Goal: Information Seeking & Learning: Learn about a topic

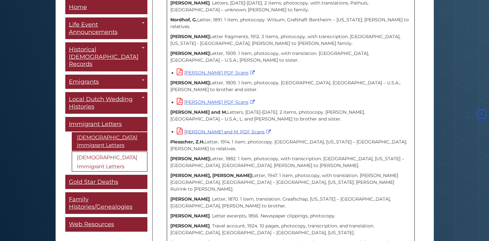
scroll to position [1100, 0]
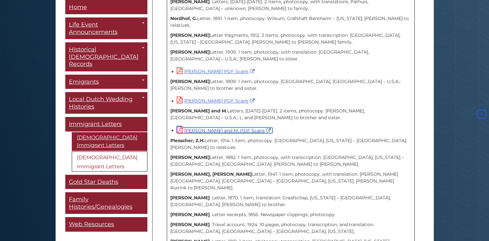
click at [234, 127] on link "[PERSON_NAME] and M. PDF Scans" at bounding box center [225, 130] width 96 height 6
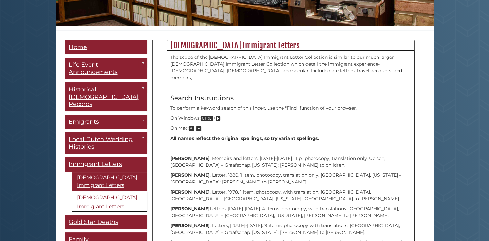
scroll to position [139, 0]
click at [64, 166] on div "Menu Home Life Event Announcements Toggle Dropdown The Banner [DEMOGRAPHIC_DATA…" at bounding box center [106, 160] width 92 height 241
click at [92, 192] on link "[DEMOGRAPHIC_DATA] Immigrant Letters" at bounding box center [110, 202] width 76 height 20
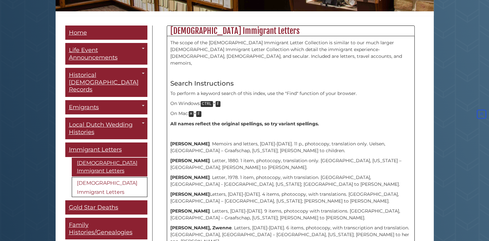
scroll to position [209, 0]
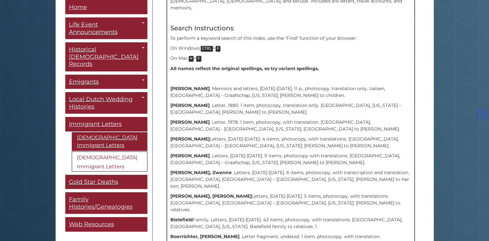
click at [247, 85] on p "[PERSON_NAME] . Memoirs and letters, [DATE]-[DATE]. 11 p., photocopy, translati…" at bounding box center [290, 92] width 241 height 14
drag, startPoint x: 247, startPoint y: 80, endPoint x: 248, endPoint y: 85, distance: 4.9
click at [248, 85] on p "[PERSON_NAME] . Memoirs and letters, [DATE]-[DATE]. 11 p., photocopy, translati…" at bounding box center [290, 92] width 241 height 14
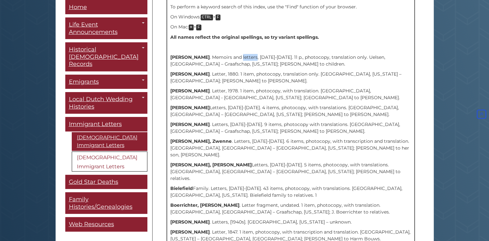
scroll to position [265, 0]
